Goal: Information Seeking & Learning: Check status

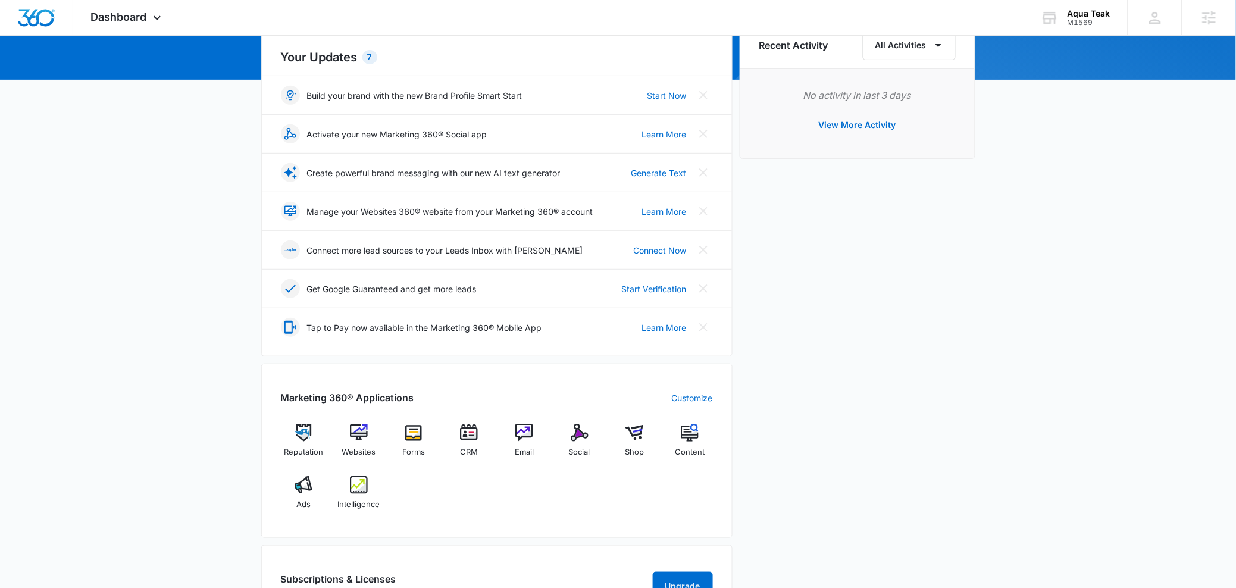
scroll to position [207, 0]
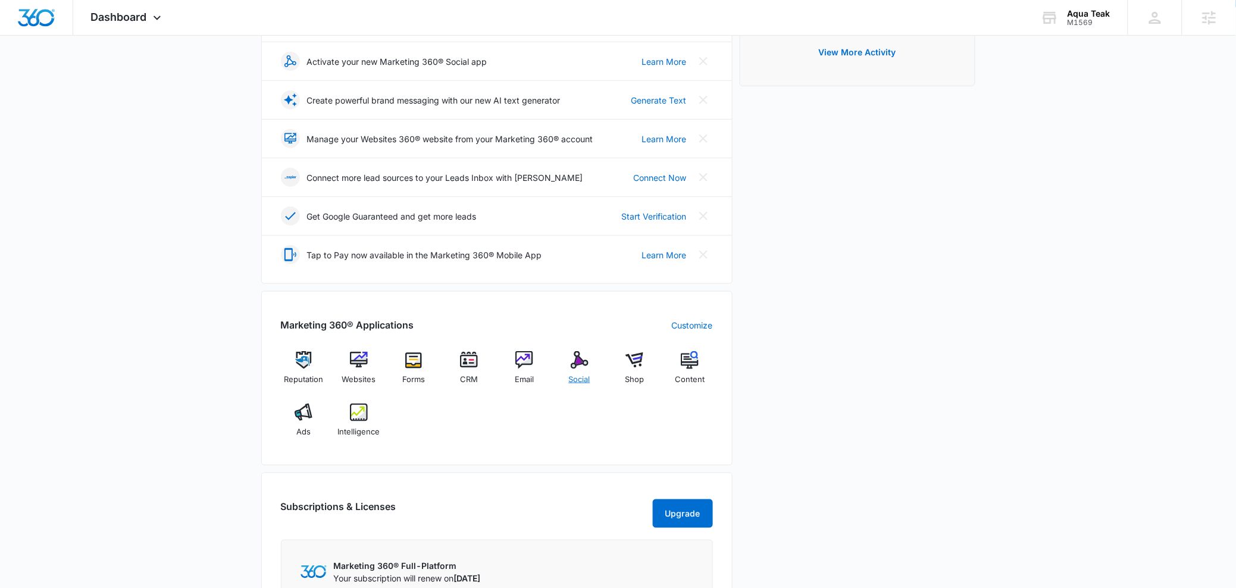
click at [583, 367] on img at bounding box center [579, 360] width 18 height 18
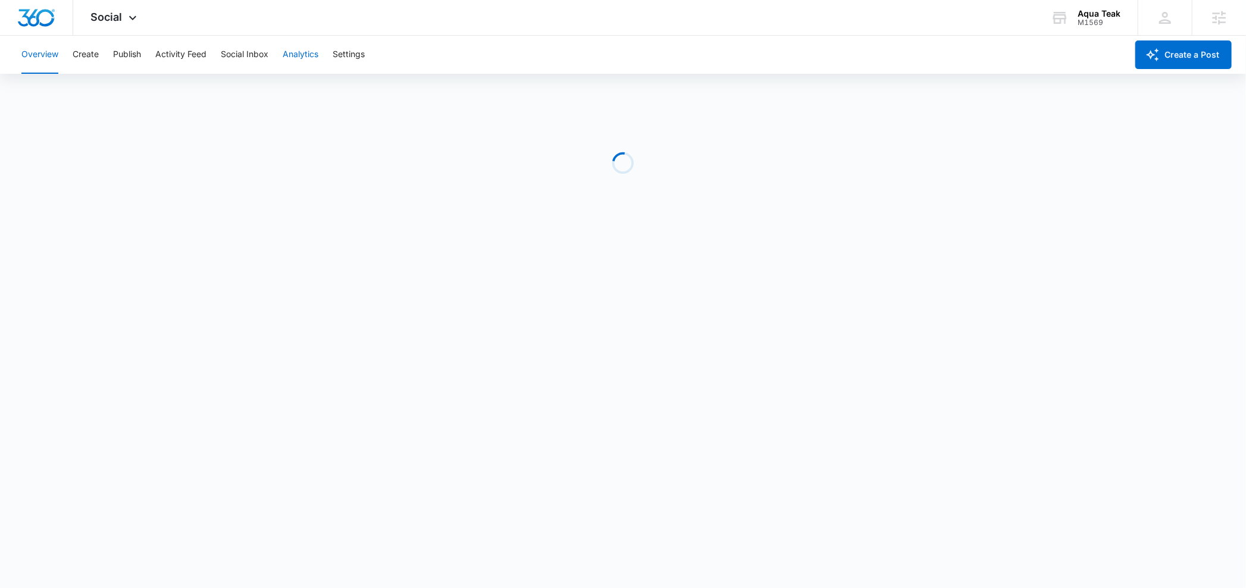
click at [294, 63] on button "Analytics" at bounding box center [301, 55] width 36 height 38
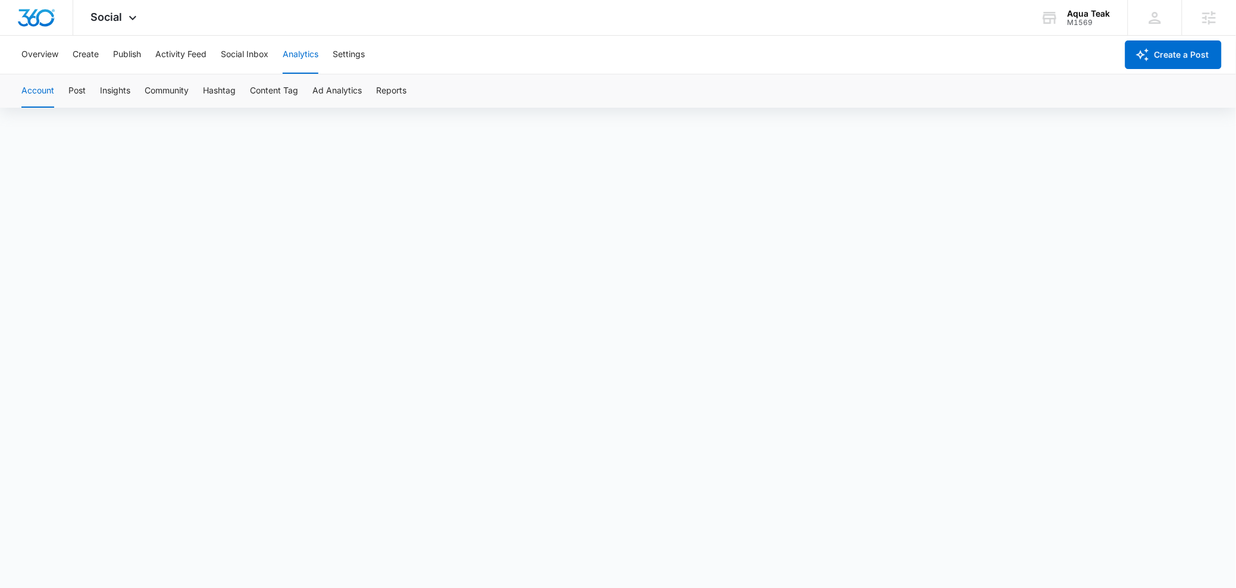
click at [412, 87] on div "Account Post Insights Community Hashtag Content Tag Ad Analytics Reports" at bounding box center [617, 90] width 1207 height 33
click at [409, 90] on div "Account Post Insights Community Hashtag Content Tag Ad Analytics Reports" at bounding box center [617, 90] width 1207 height 33
click at [404, 90] on button "Reports" at bounding box center [391, 90] width 30 height 33
click at [1109, 18] on div "M1569" at bounding box center [1088, 22] width 43 height 8
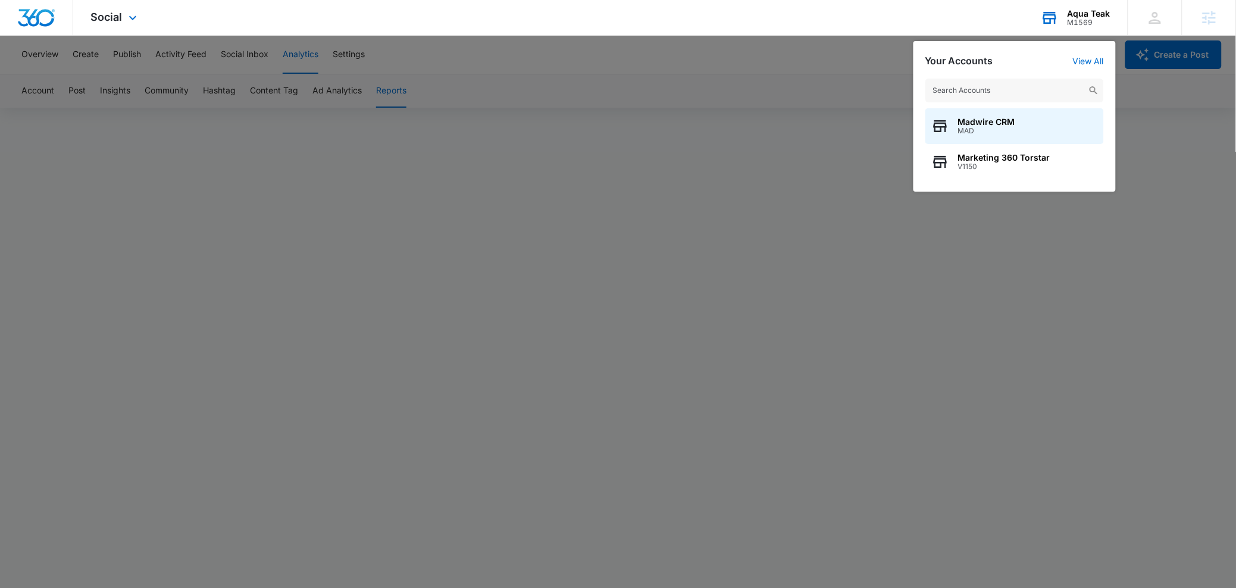
click at [968, 93] on input "text" at bounding box center [1014, 91] width 178 height 24
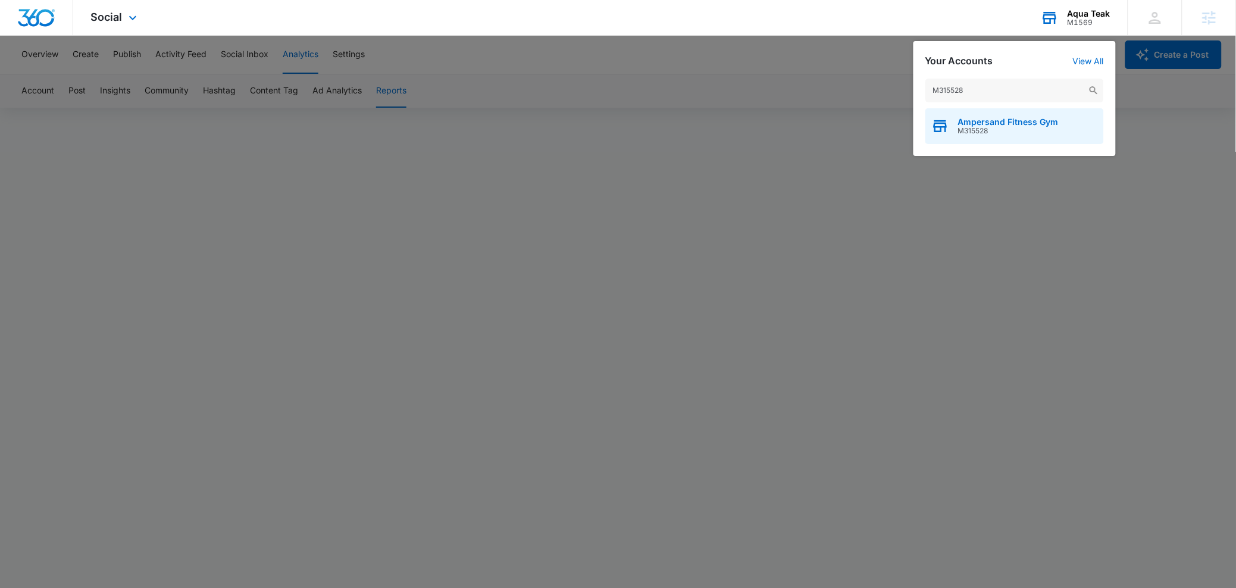
type input "M315528"
click at [1012, 130] on span "M315528" at bounding box center [1008, 131] width 101 height 8
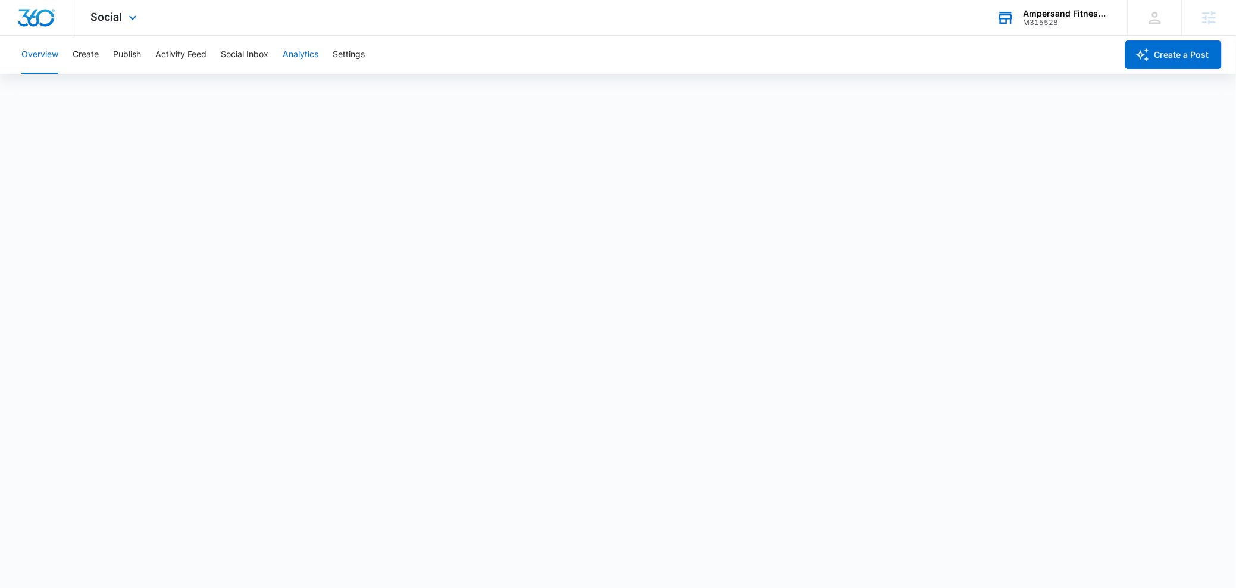
click at [310, 61] on button "Analytics" at bounding box center [301, 55] width 36 height 38
